Goal: Information Seeking & Learning: Learn about a topic

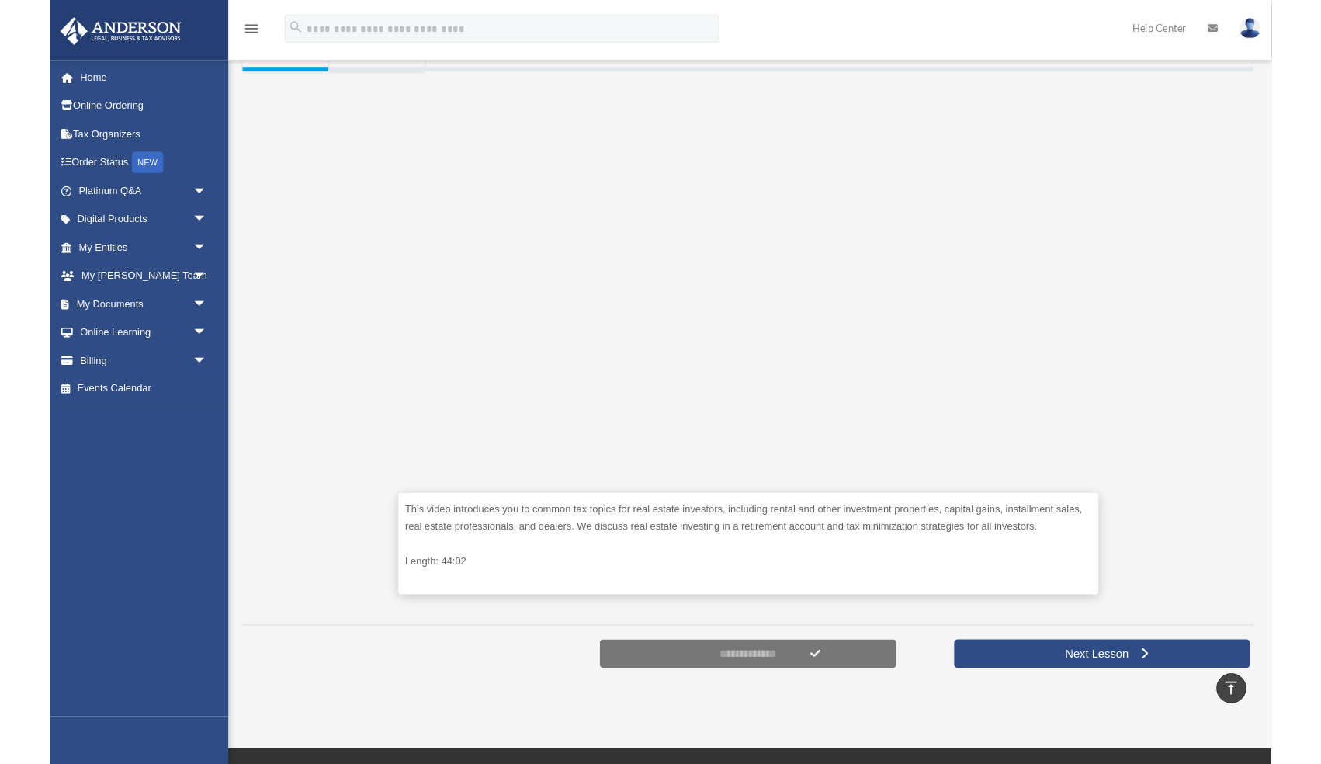
scroll to position [306, 0]
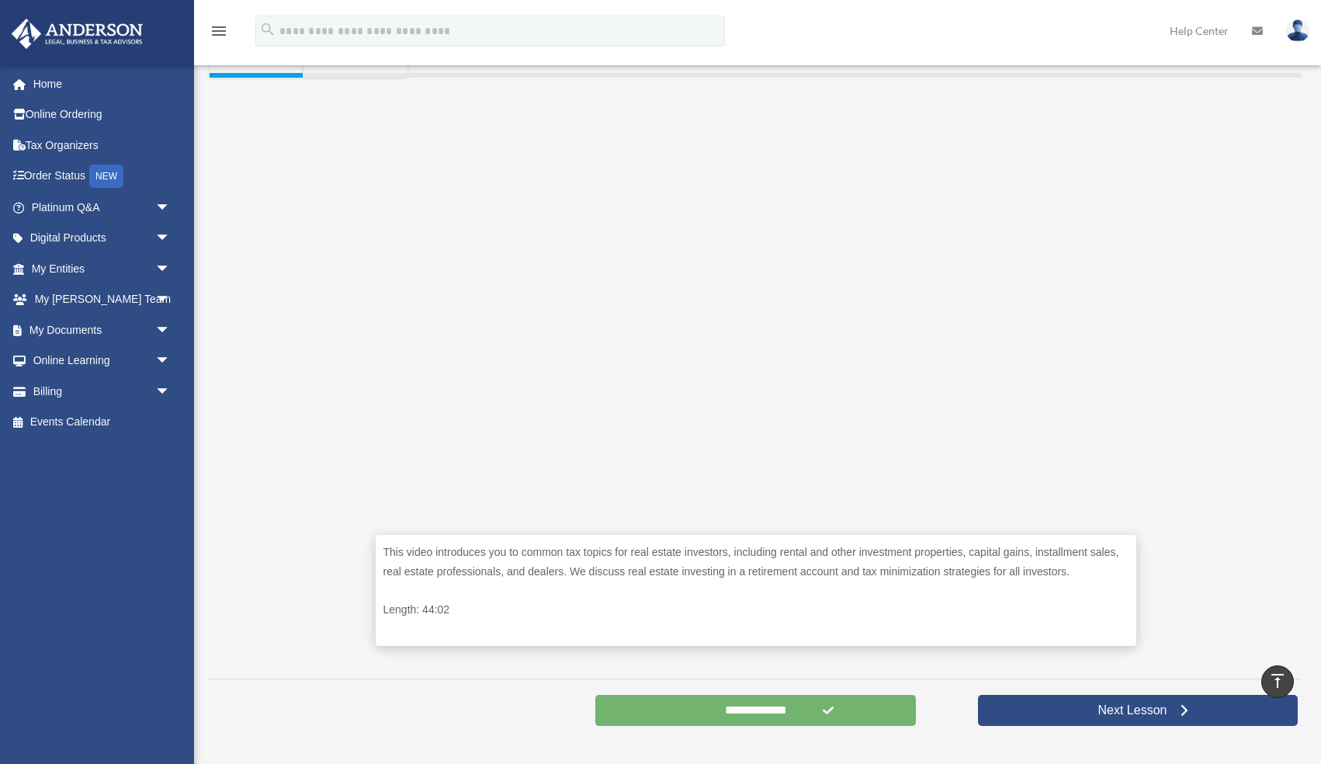
click at [797, 707] on input "**********" at bounding box center [755, 710] width 320 height 31
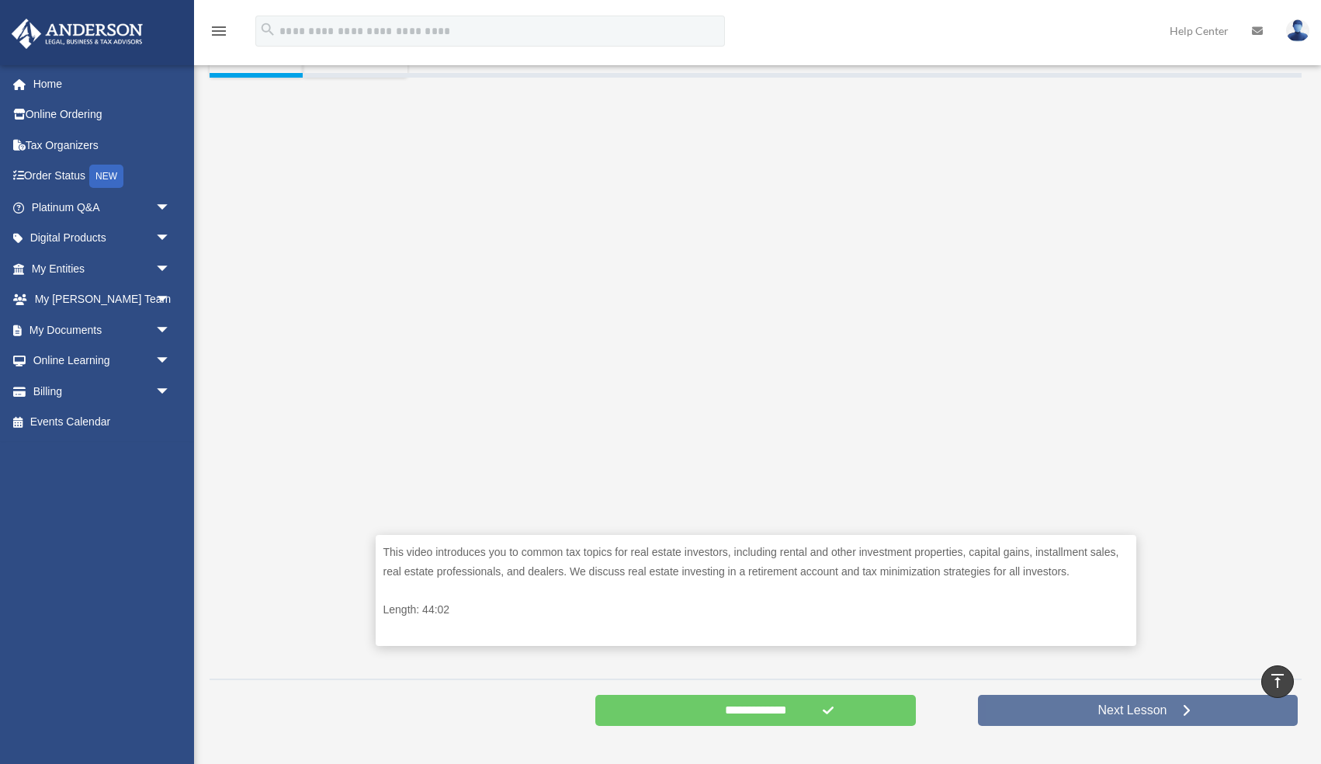
click at [1111, 713] on span "Next Lesson" at bounding box center [1132, 711] width 94 height 16
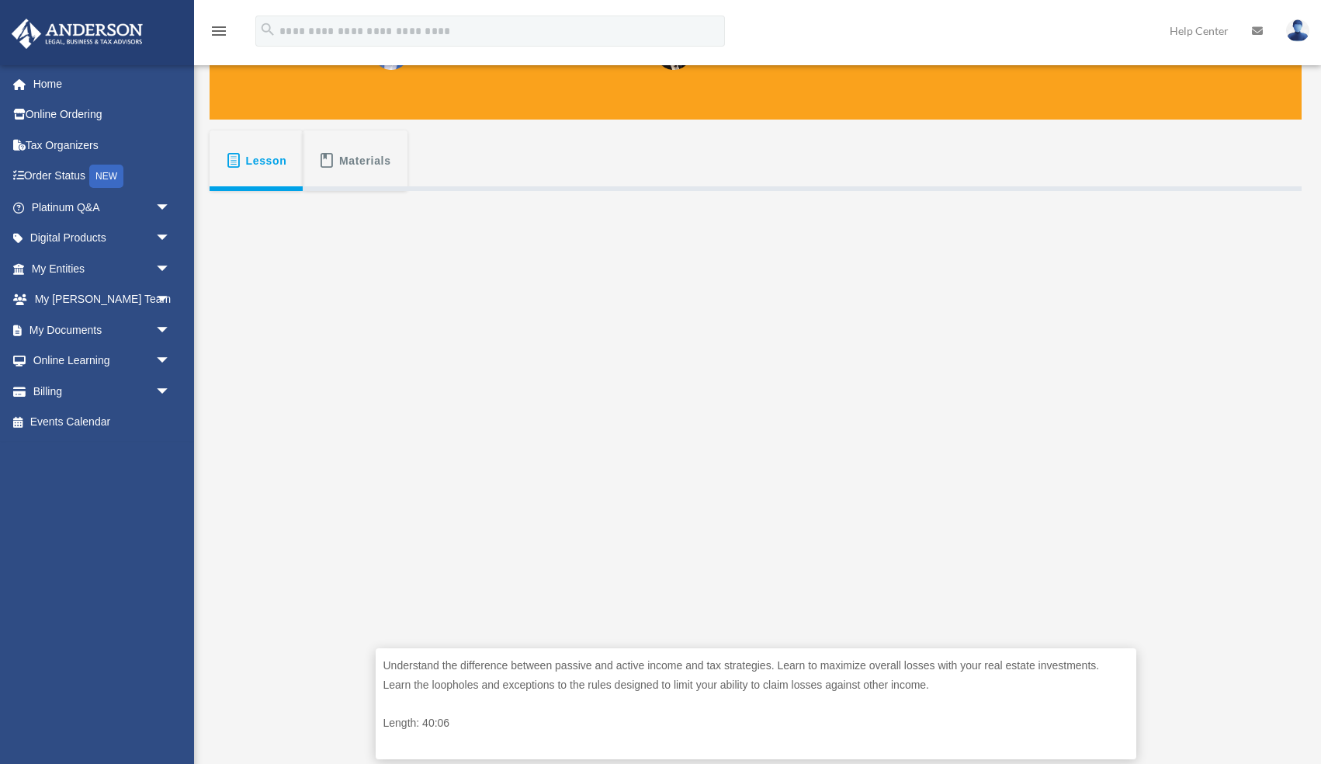
scroll to position [227, 0]
